Goal: Register for event/course

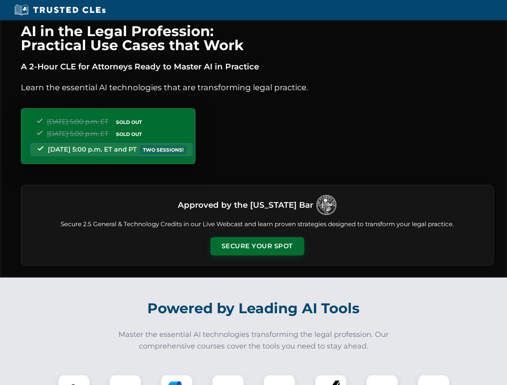
click at [257, 246] on button "Secure Your Spot" at bounding box center [257, 246] width 94 height 18
click at [74, 380] on img at bounding box center [73, 390] width 23 height 23
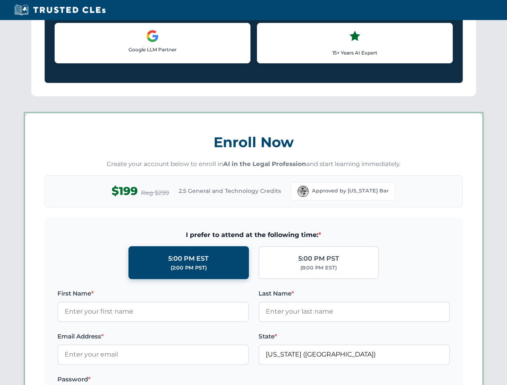
click at [176, 380] on label "Password *" at bounding box center [152, 380] width 191 height 10
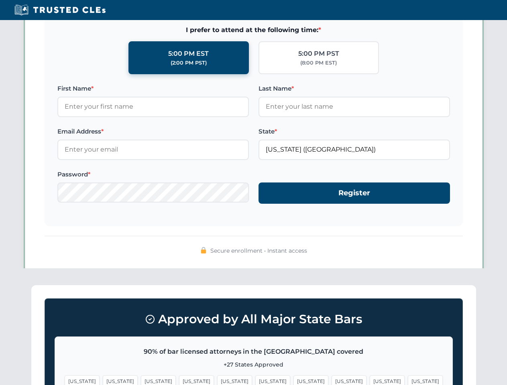
click at [369, 380] on span "[US_STATE]" at bounding box center [386, 381] width 35 height 12
